Goal: Find specific page/section: Find specific page/section

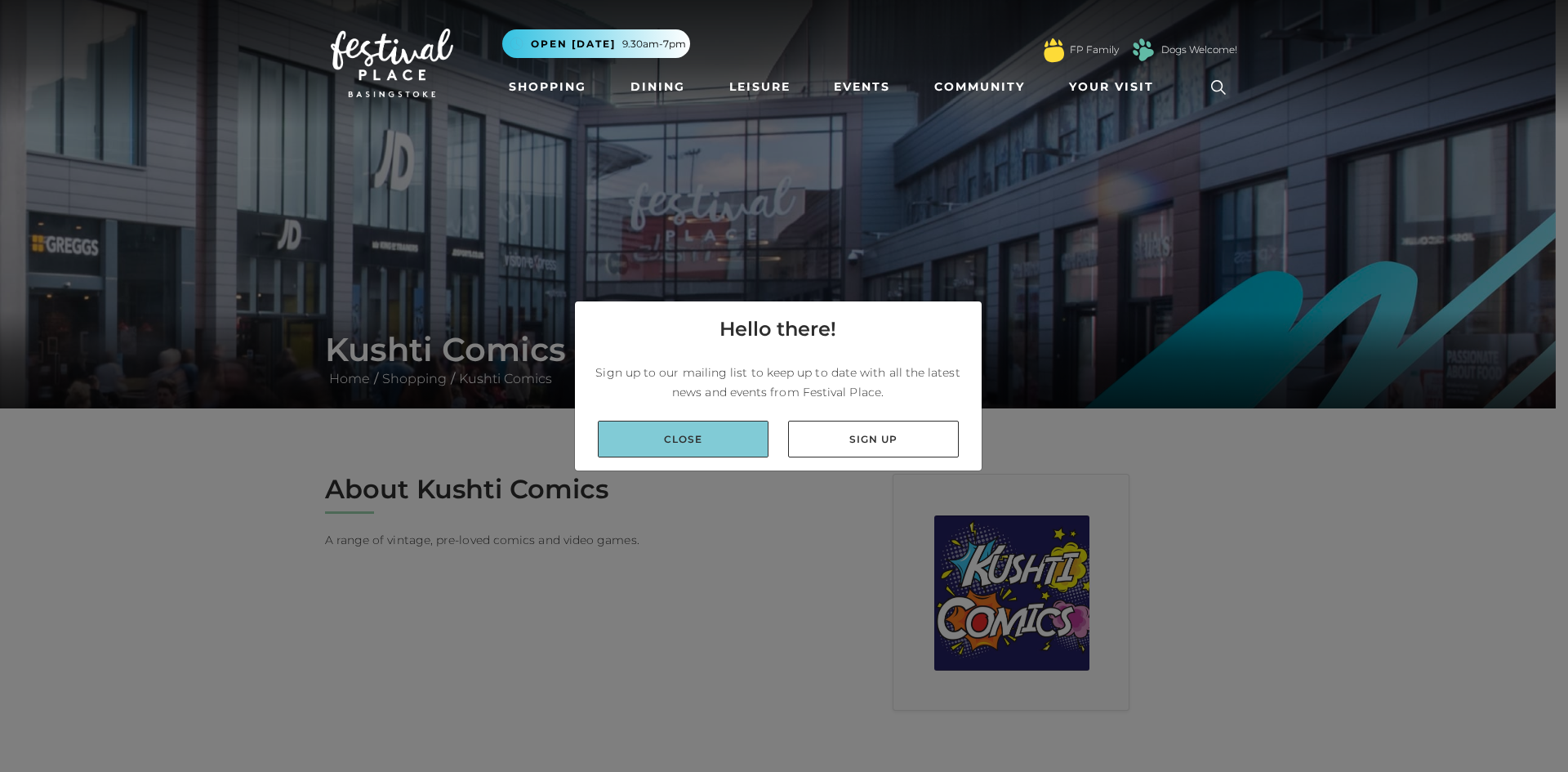
click at [685, 432] on link "Close" at bounding box center [683, 438] width 171 height 37
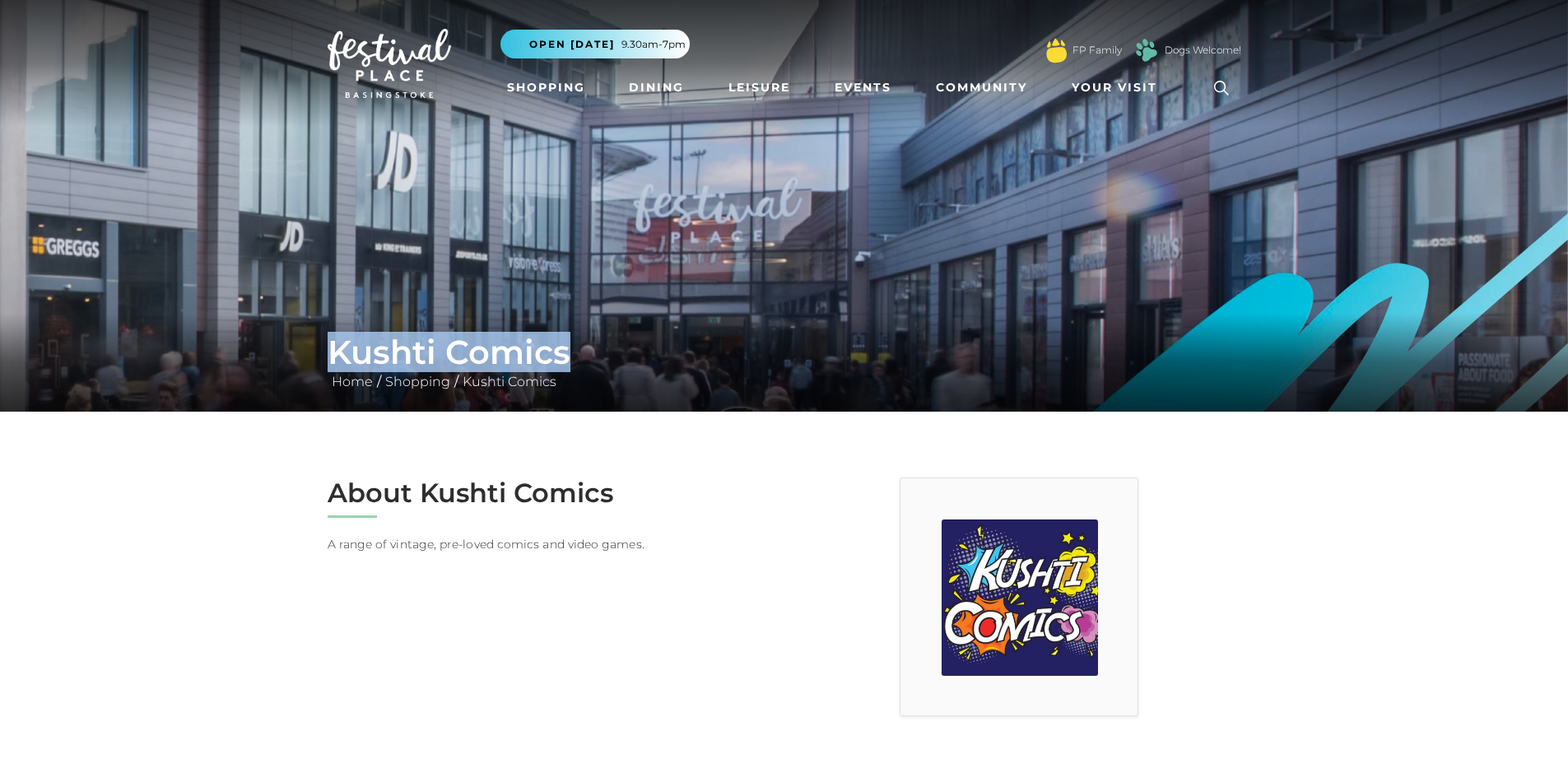
drag, startPoint x: 582, startPoint y: 355, endPoint x: 337, endPoint y: 355, distance: 245.0
click at [337, 355] on h1 "Kushti Comics" at bounding box center [784, 353] width 914 height 39
copy h1 "Kushti Comics"
